Goal: Transaction & Acquisition: Register for event/course

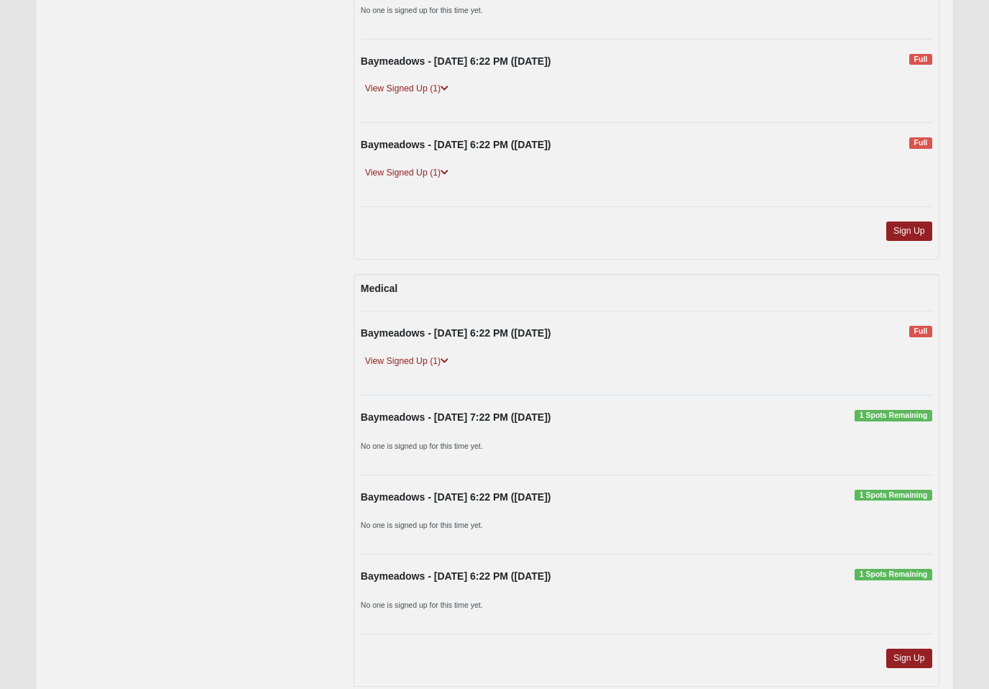
scroll to position [781, 0]
click at [909, 230] on link "Sign Up" at bounding box center [909, 230] width 46 height 19
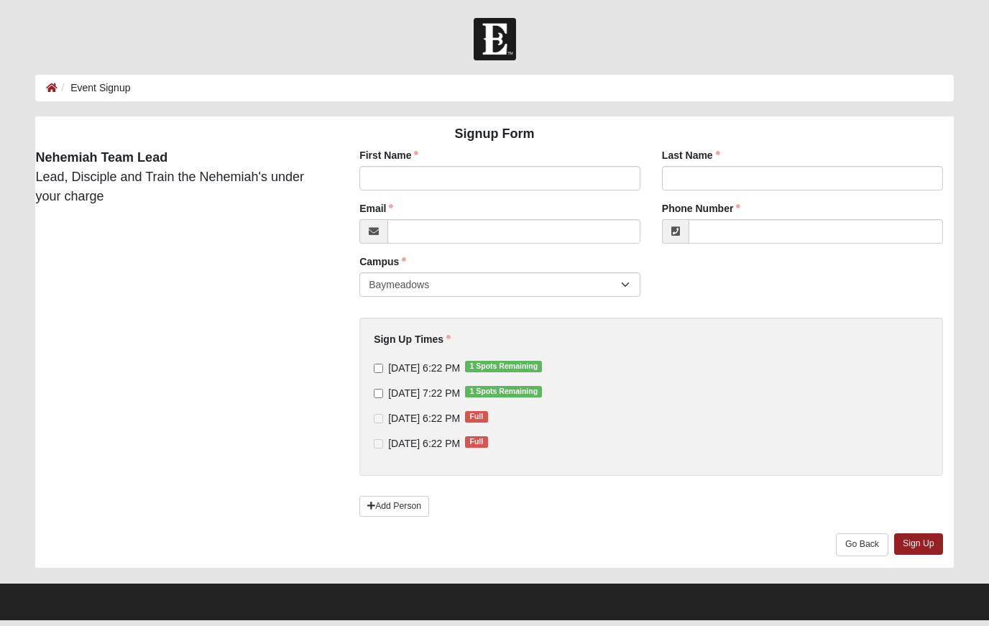
click at [399, 205] on div "Email Email address is not valid Email is required." at bounding box center [499, 222] width 281 height 42
click at [380, 178] on input "First Name" at bounding box center [499, 178] width 281 height 24
type input "[PERSON_NAME]"
type input "Bristowe"
type input "[EMAIL_ADDRESS][DOMAIN_NAME]"
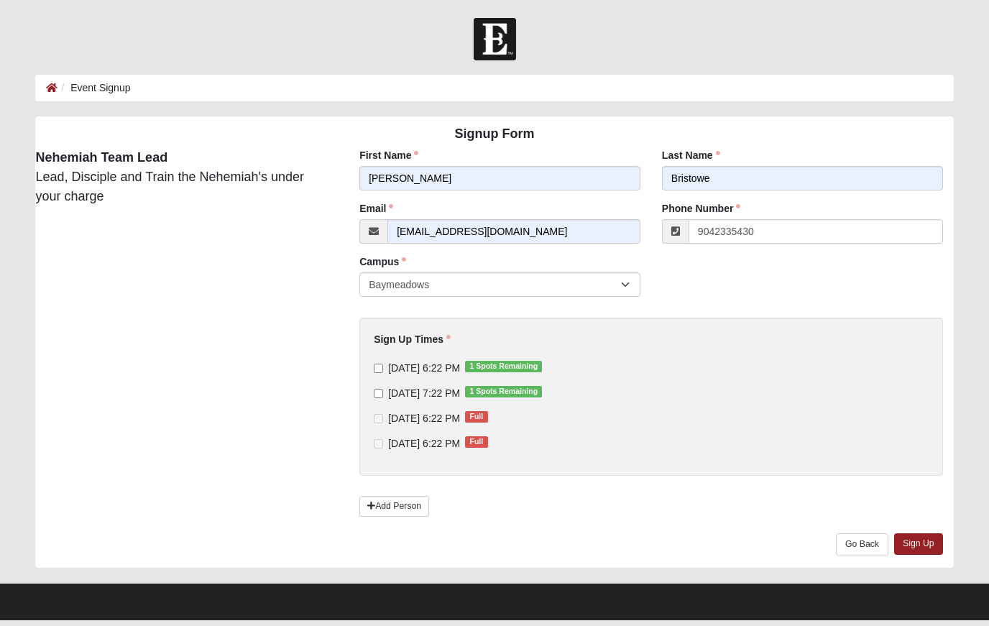
type input "[PHONE_NUMBER]"
click at [374, 372] on input "[DATE] 6:22 PM 1 Spots Remaining" at bounding box center [378, 368] width 9 height 9
click at [382, 372] on input "[DATE] 6:22 PM 1 Spots Remaining" at bounding box center [378, 368] width 9 height 9
click at [374, 372] on input "[DATE] 6:22 PM 1 Spots Remaining" at bounding box center [378, 368] width 9 height 9
click at [380, 366] on input "[DATE] 6:22 PM 1 Spots Remaining" at bounding box center [378, 368] width 9 height 9
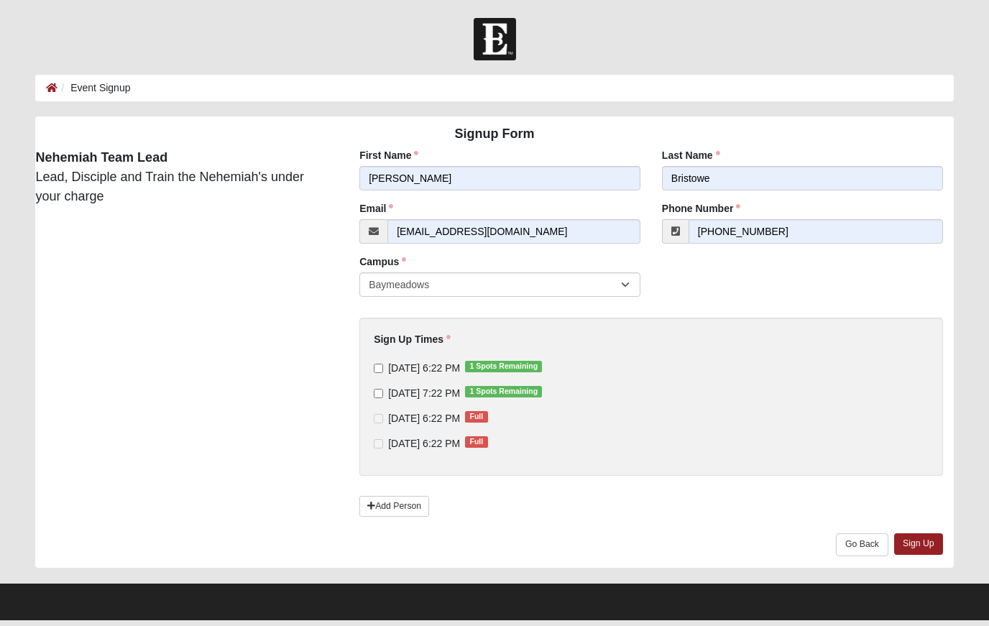
click at [379, 368] on input "[DATE] 6:22 PM 1 Spots Remaining" at bounding box center [378, 368] width 9 height 9
checkbox input "true"
click at [926, 539] on link "Sign Up" at bounding box center [918, 543] width 49 height 21
